Goal: Task Accomplishment & Management: Complete application form

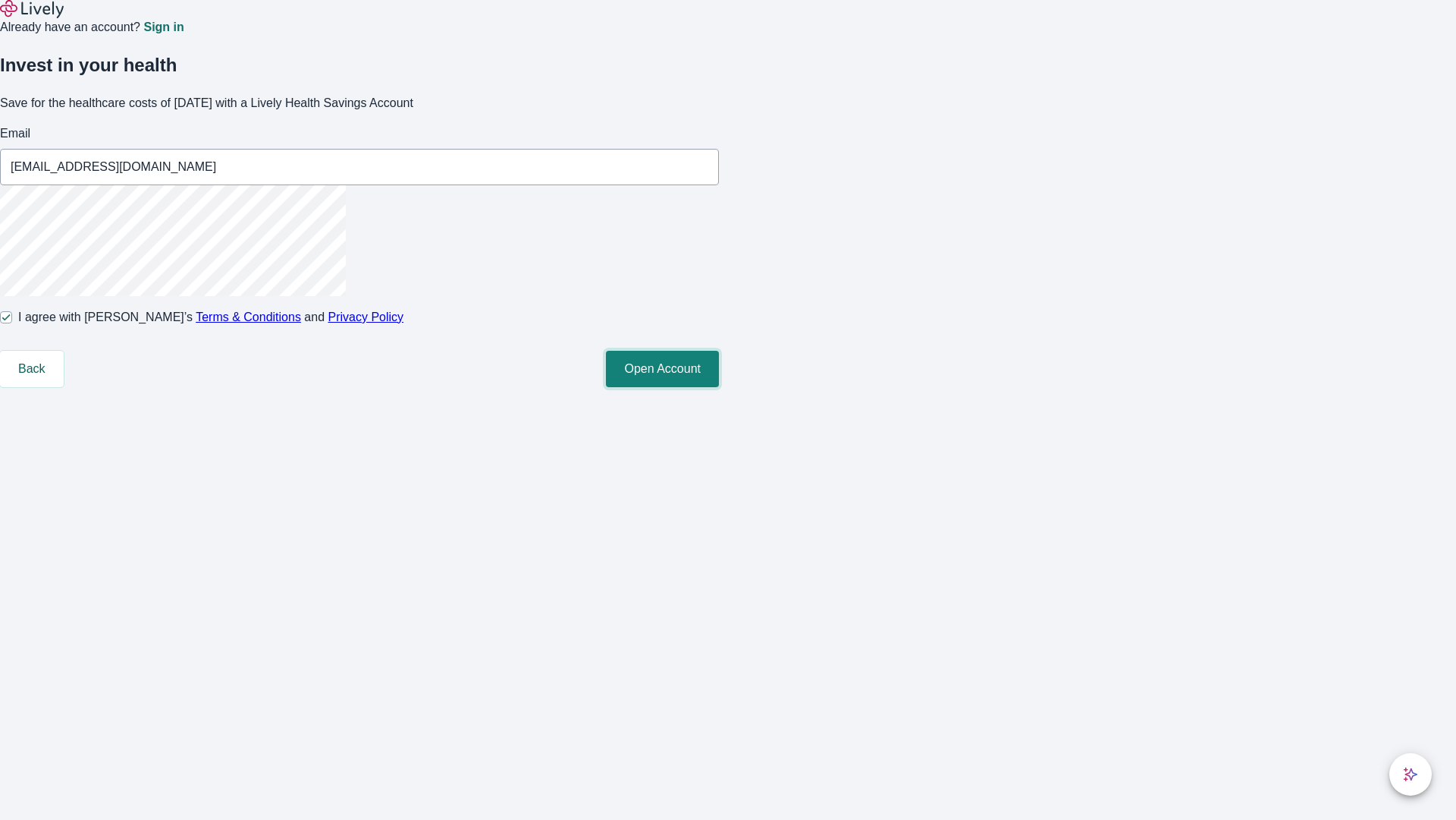
click at [719, 387] on button "Open Account" at bounding box center [662, 369] width 113 height 37
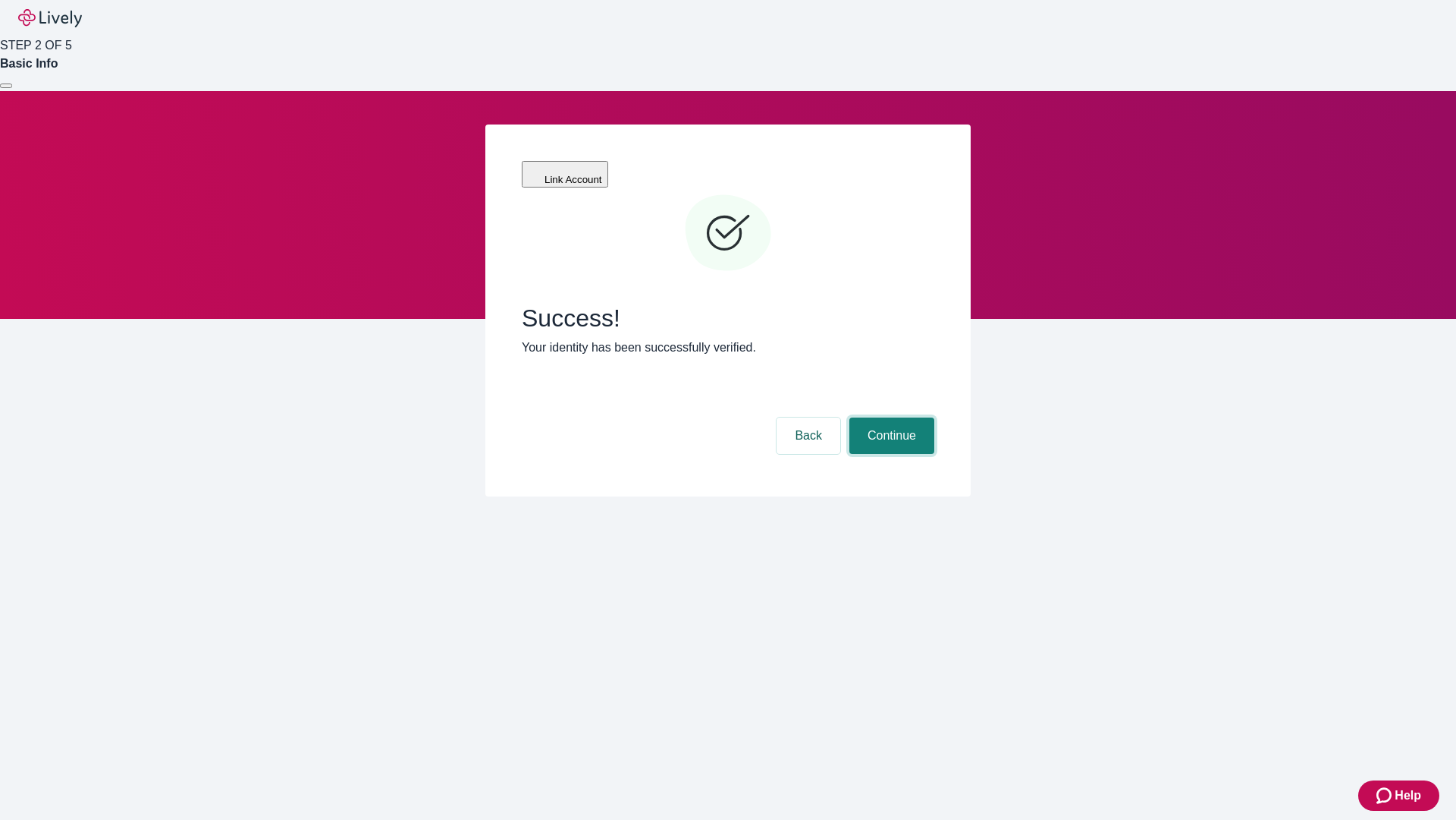
click at [889, 417] on button "Continue" at bounding box center [891, 435] width 85 height 37
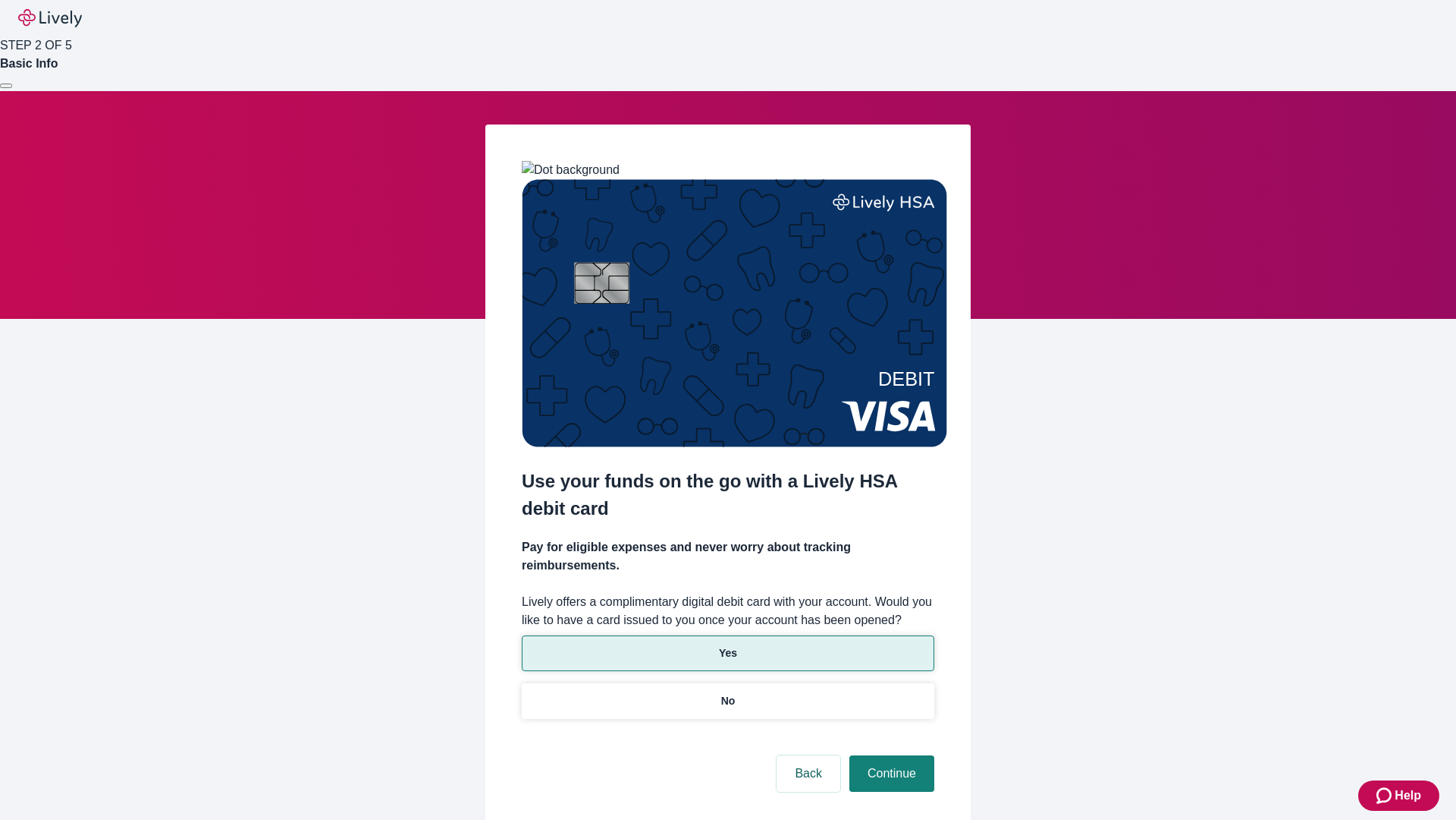
click at [727, 645] on p "Yes" at bounding box center [728, 653] width 18 height 16
click at [889, 755] on button "Continue" at bounding box center [891, 773] width 85 height 37
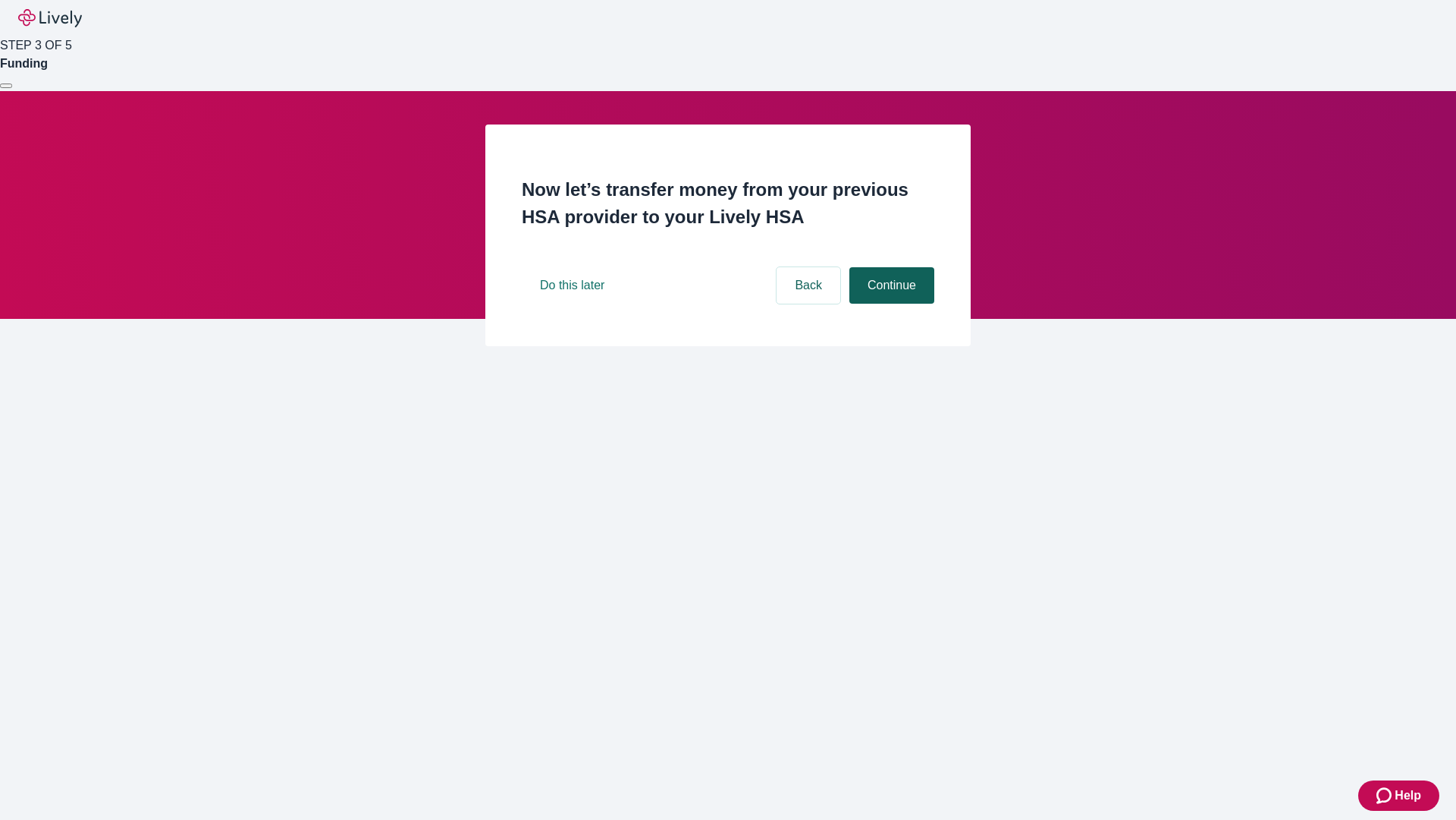
click at [889, 304] on button "Continue" at bounding box center [891, 285] width 85 height 37
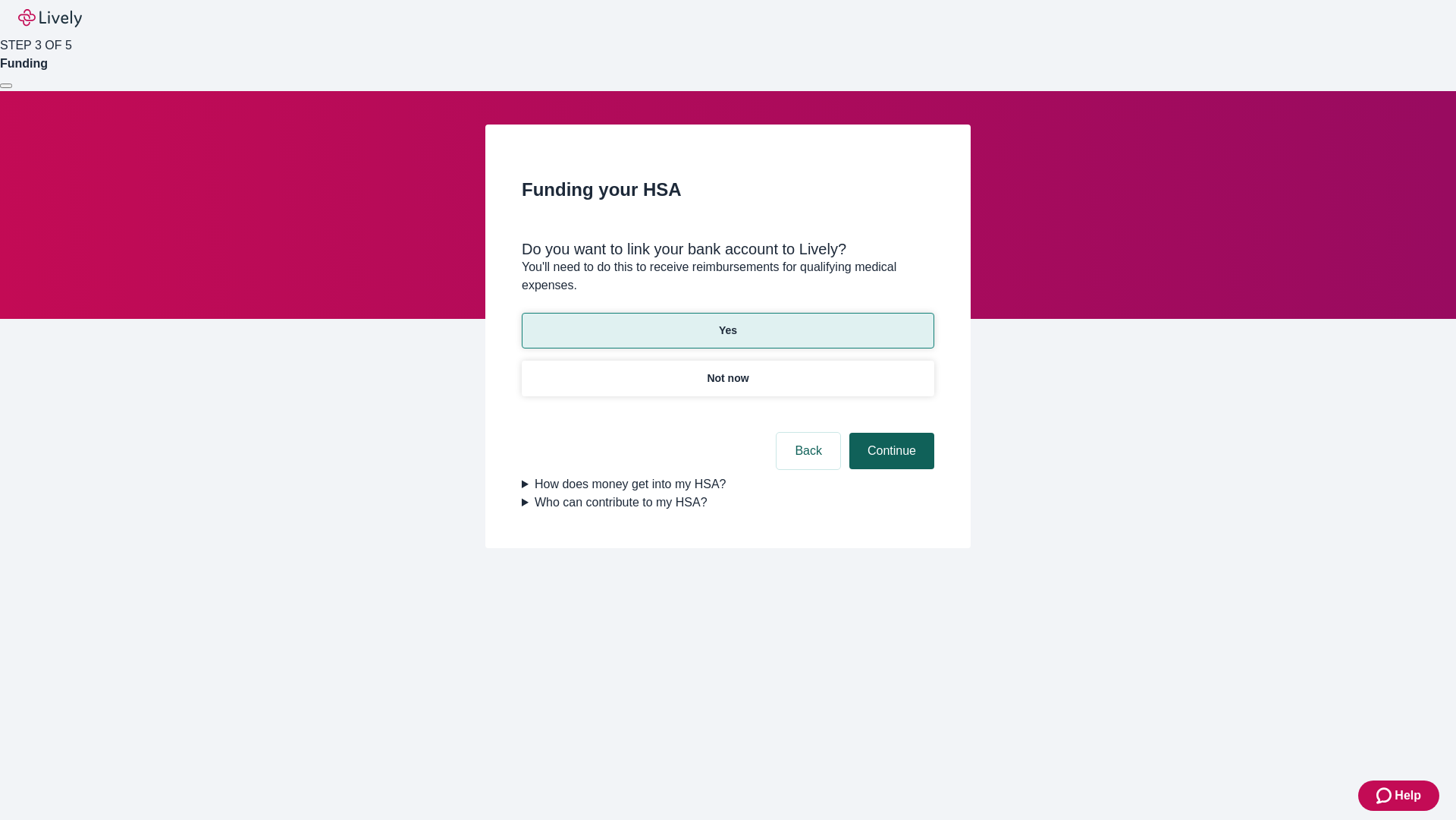
click at [889, 432] on button "Continue" at bounding box center [891, 450] width 85 height 37
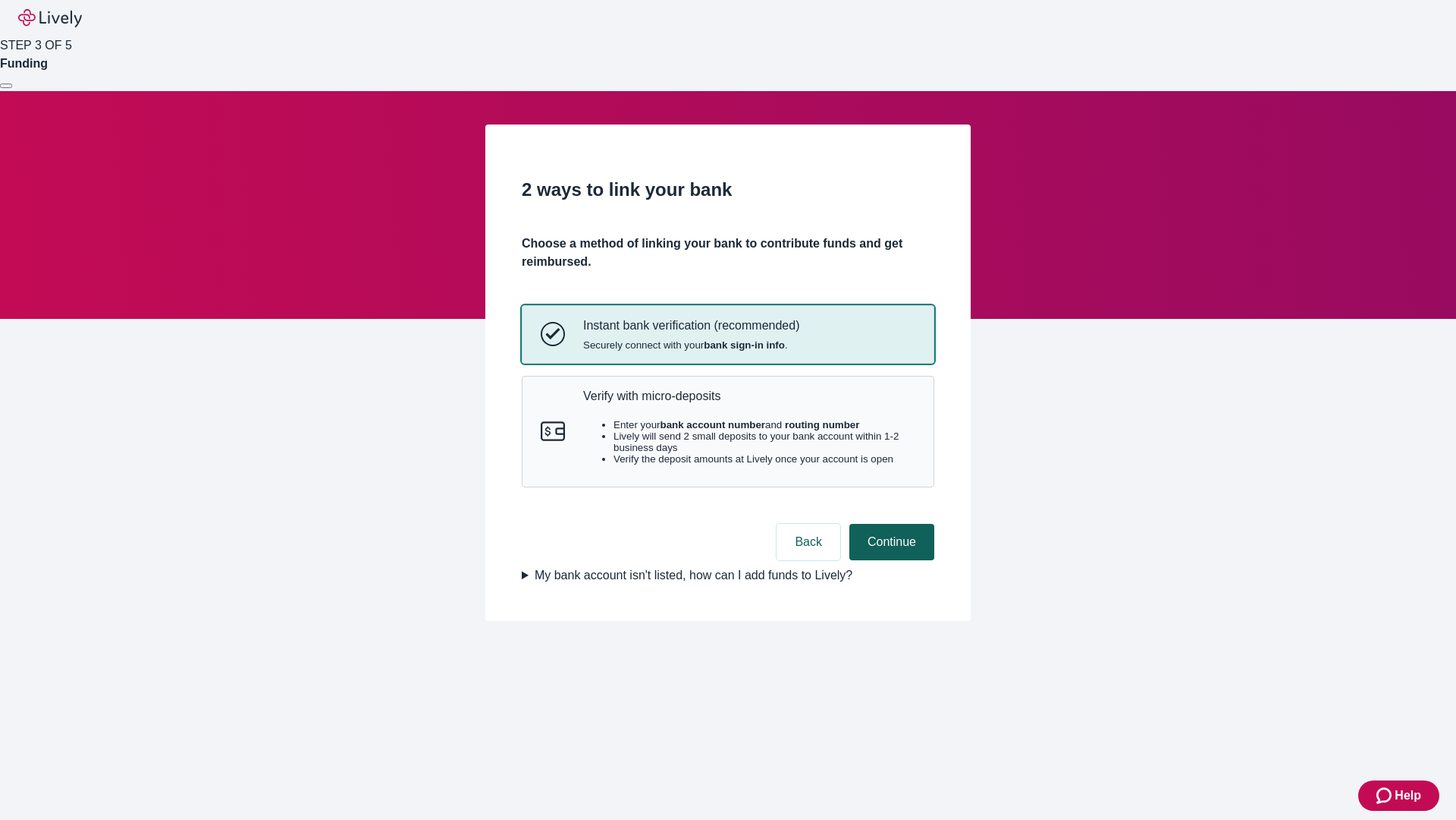
click at [749, 403] on p "Verify with micro-deposits" at bounding box center [750, 396] width 333 height 14
click at [889, 560] on button "Continue" at bounding box center [891, 542] width 85 height 37
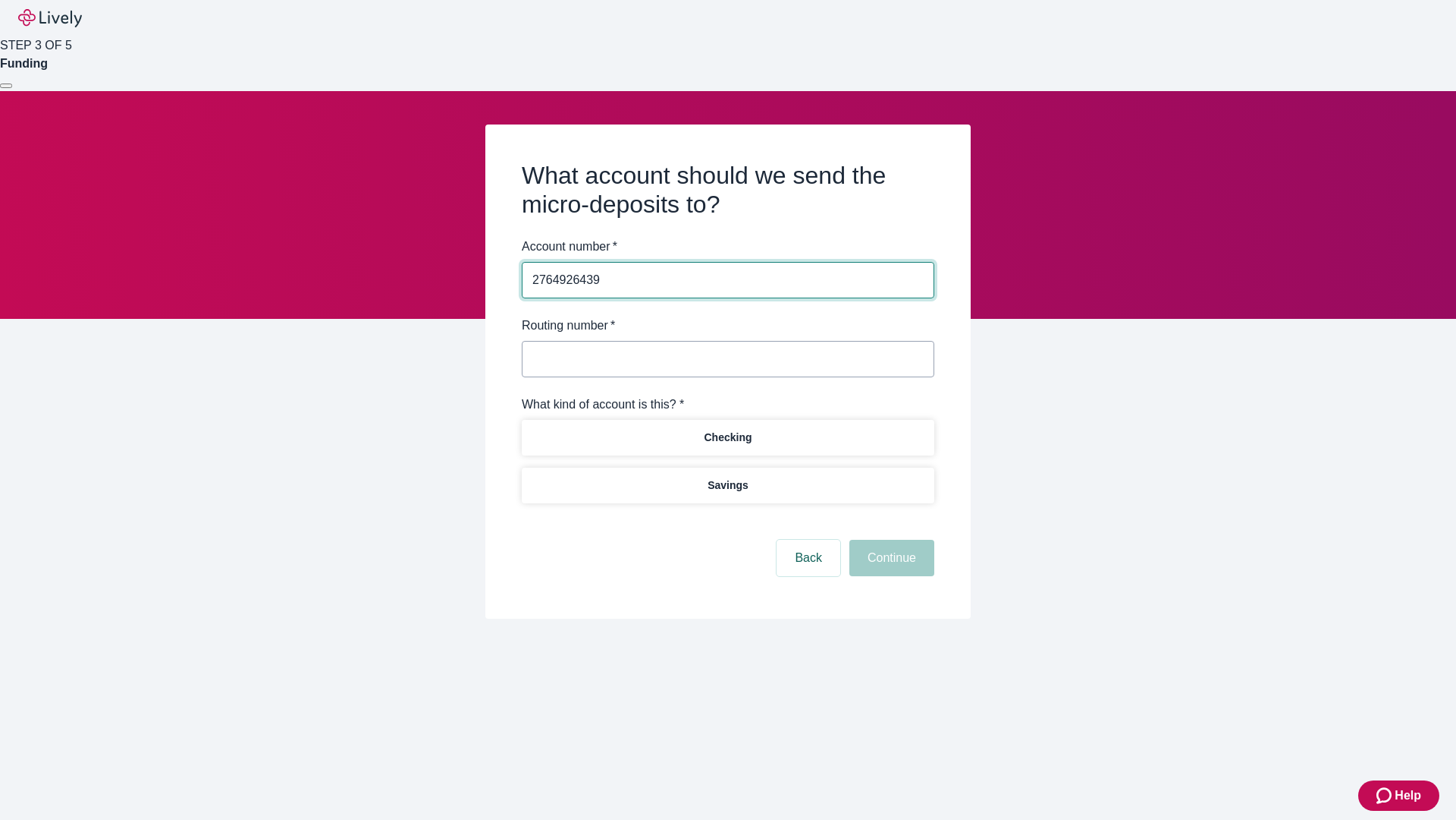
type input "2764926439"
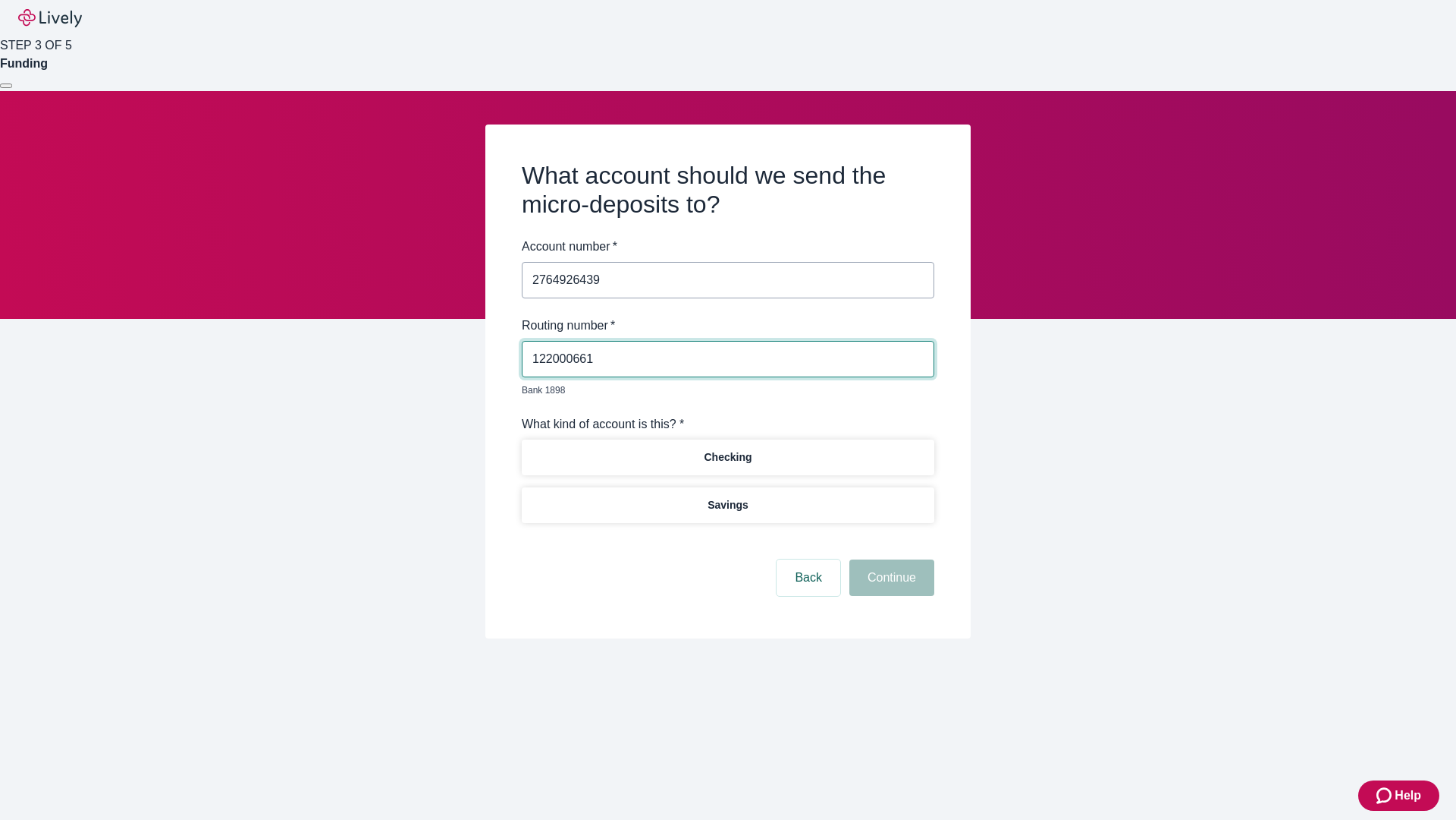
type input "122000661"
click at [727, 449] on p "Checking" at bounding box center [728, 457] width 48 height 16
click at [889, 560] on button "Continue" at bounding box center [891, 577] width 85 height 37
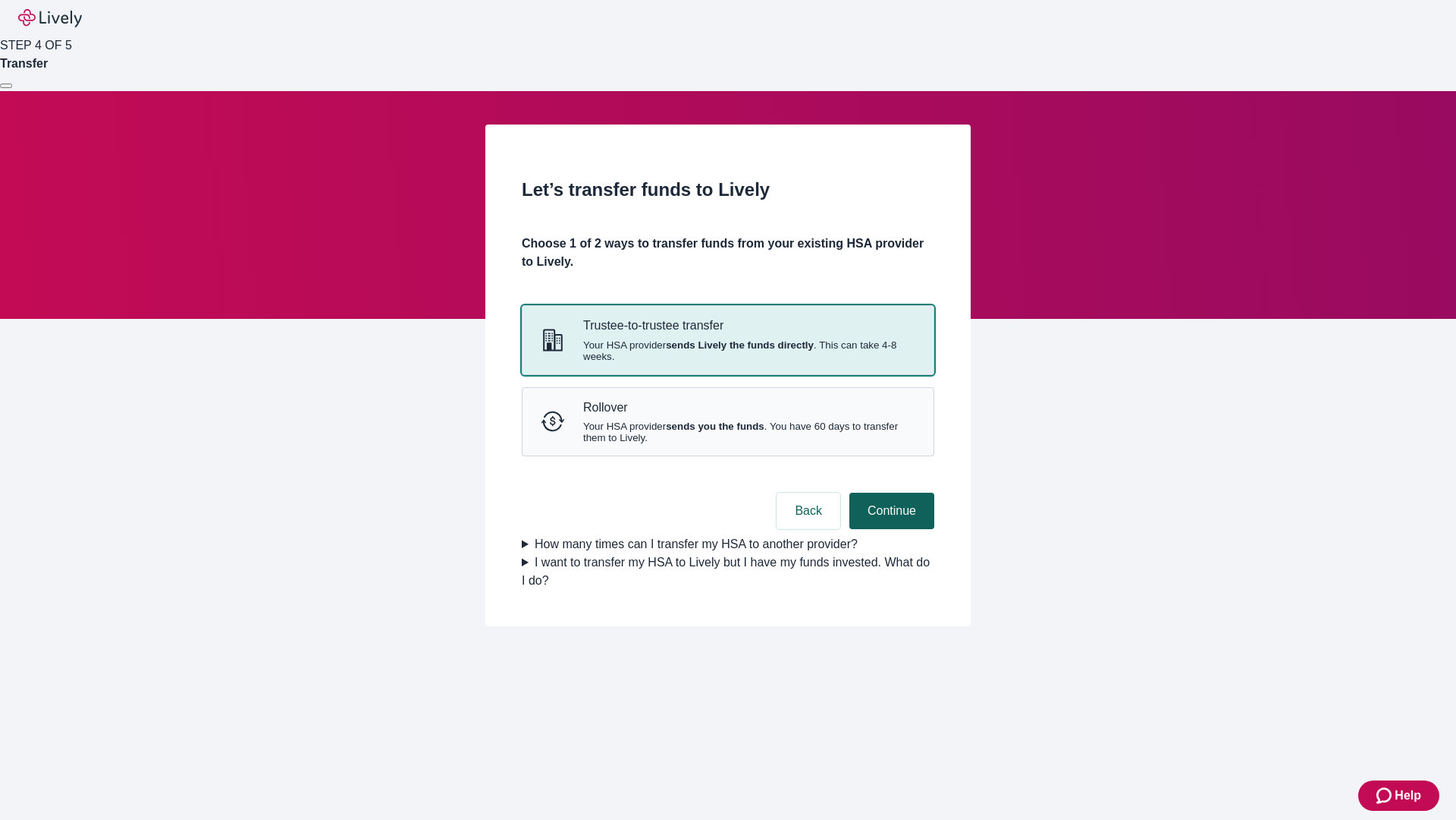
click at [727, 431] on strong "sends you the funds" at bounding box center [715, 425] width 99 height 11
click at [889, 529] on button "Continue" at bounding box center [891, 510] width 85 height 37
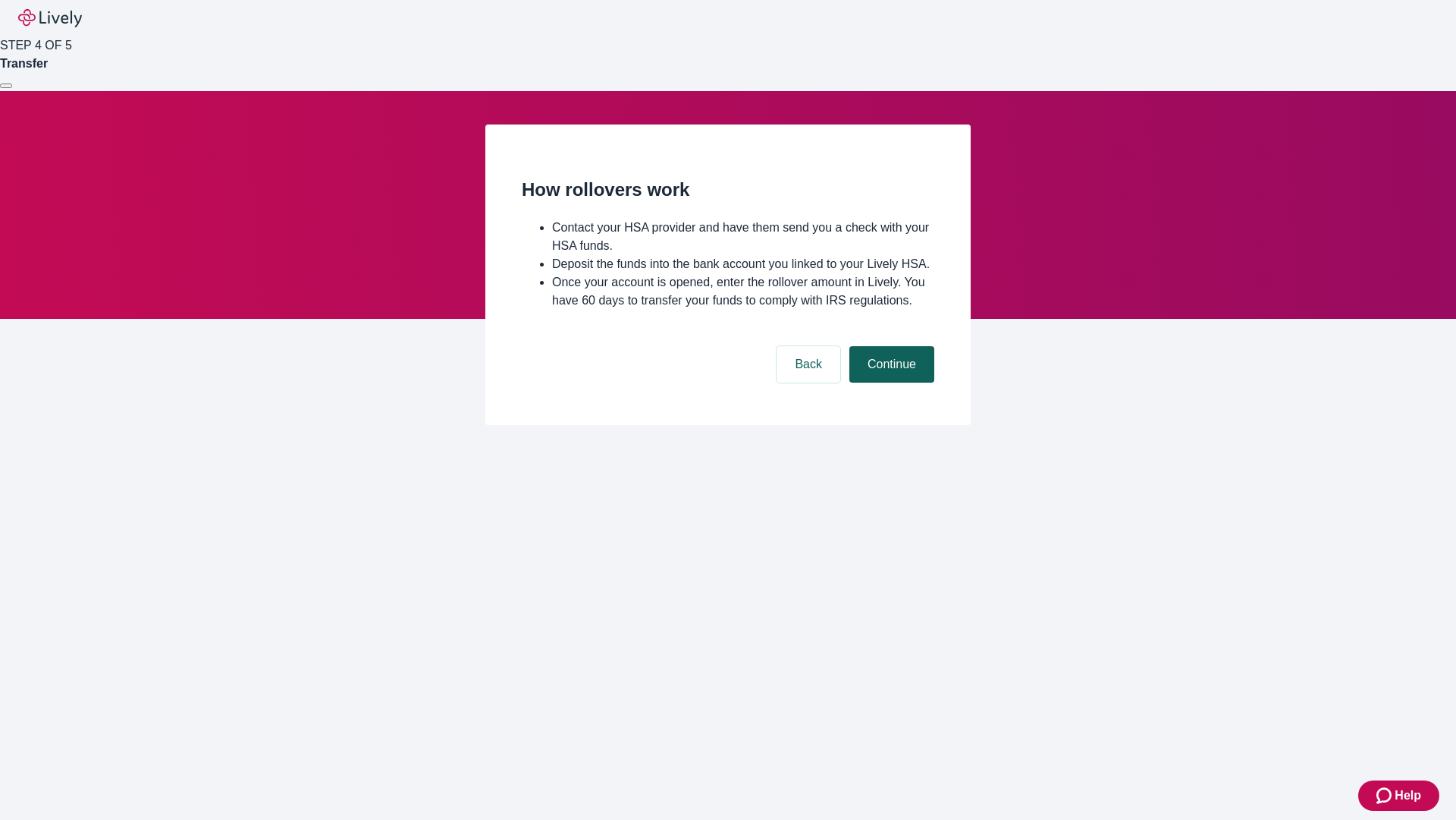
click at [889, 383] on button "Continue" at bounding box center [891, 364] width 85 height 37
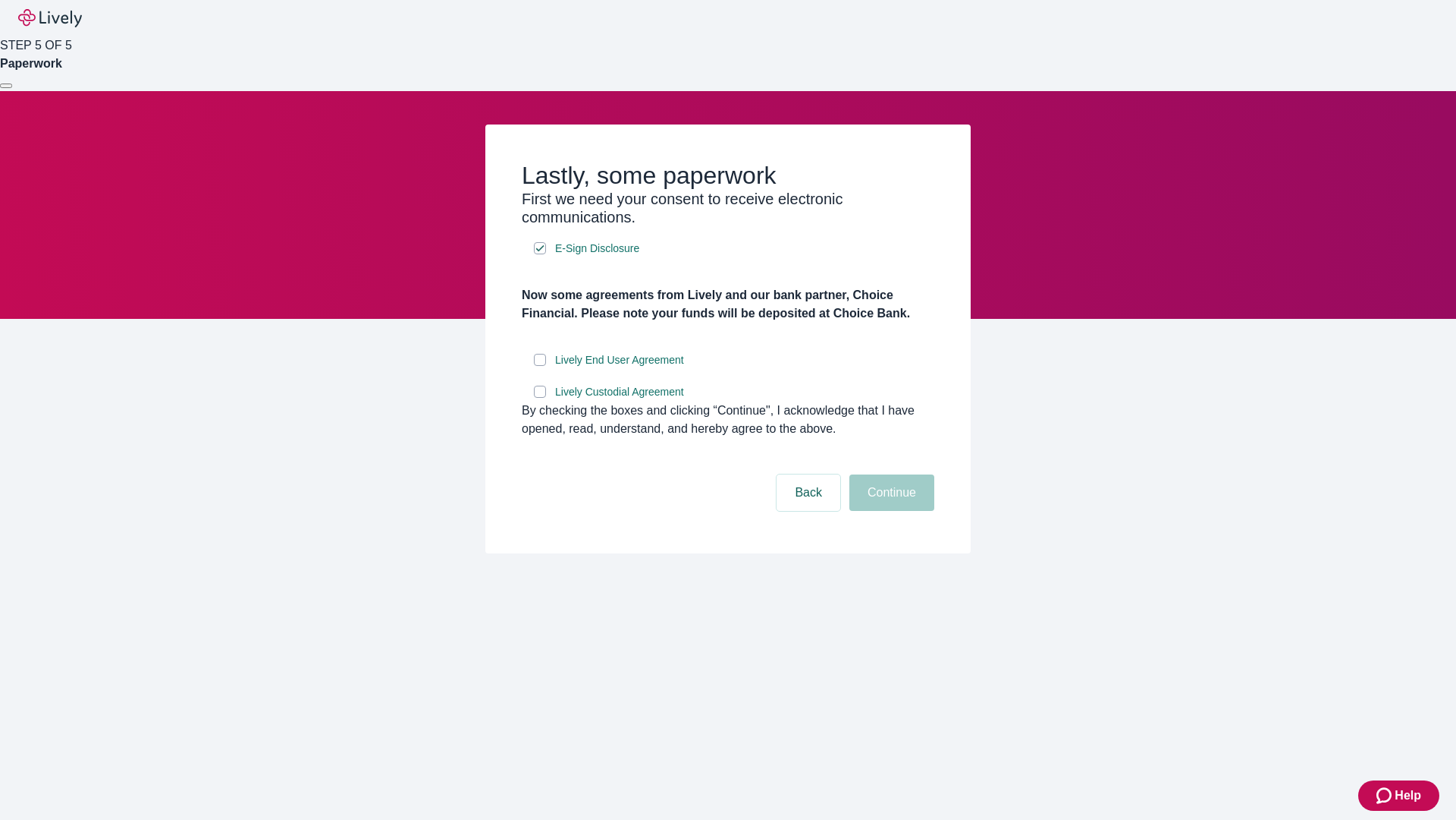
click at [540, 366] on input "Lively End User Agreement" at bounding box center [540, 360] width 12 height 12
checkbox input "true"
click at [540, 398] on input "Lively Custodial Agreement" at bounding box center [540, 392] width 12 height 12
checkbox input "true"
click at [889, 511] on button "Continue" at bounding box center [891, 492] width 85 height 37
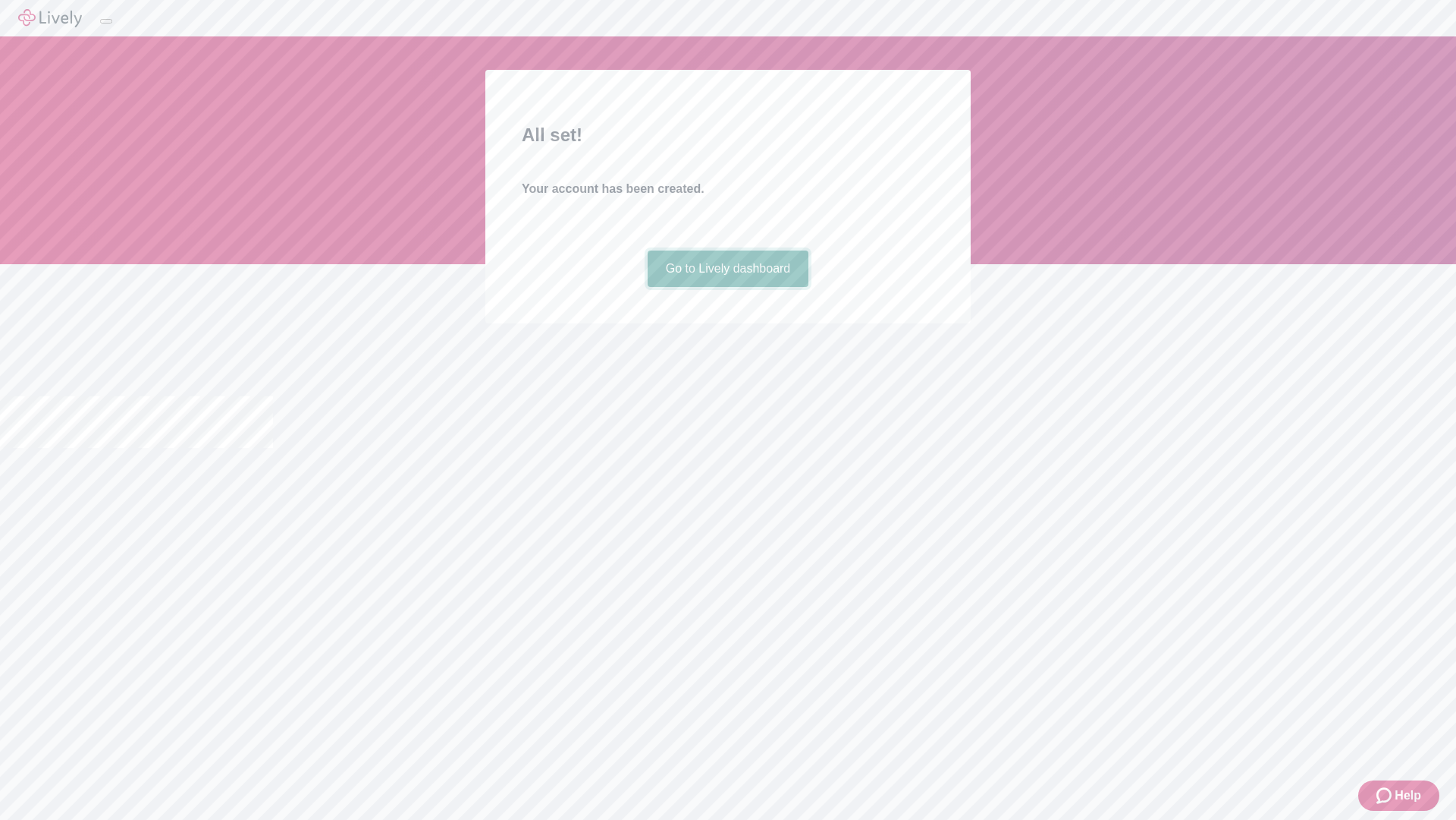
click at [727, 287] on link "Go to Lively dashboard" at bounding box center [728, 268] width 161 height 37
